Goal: Task Accomplishment & Management: Manage account settings

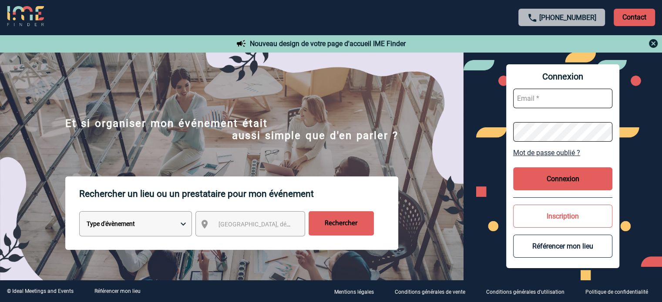
type input "[EMAIL_ADDRESS][DOMAIN_NAME]"
click at [559, 181] on button "Connexion" at bounding box center [562, 179] width 99 height 23
type input "[EMAIL_ADDRESS][DOMAIN_NAME]"
click at [591, 176] on button "Connexion" at bounding box center [562, 179] width 99 height 23
